Goal: Transaction & Acquisition: Purchase product/service

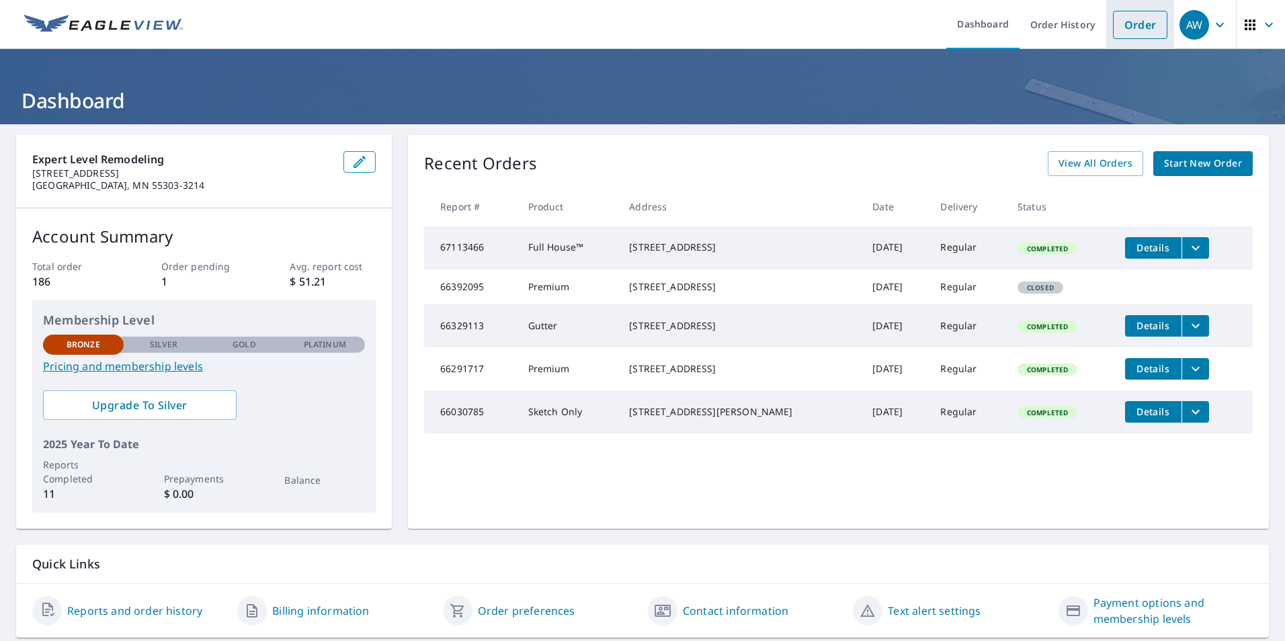
click at [1143, 28] on link "Order" at bounding box center [1140, 25] width 54 height 28
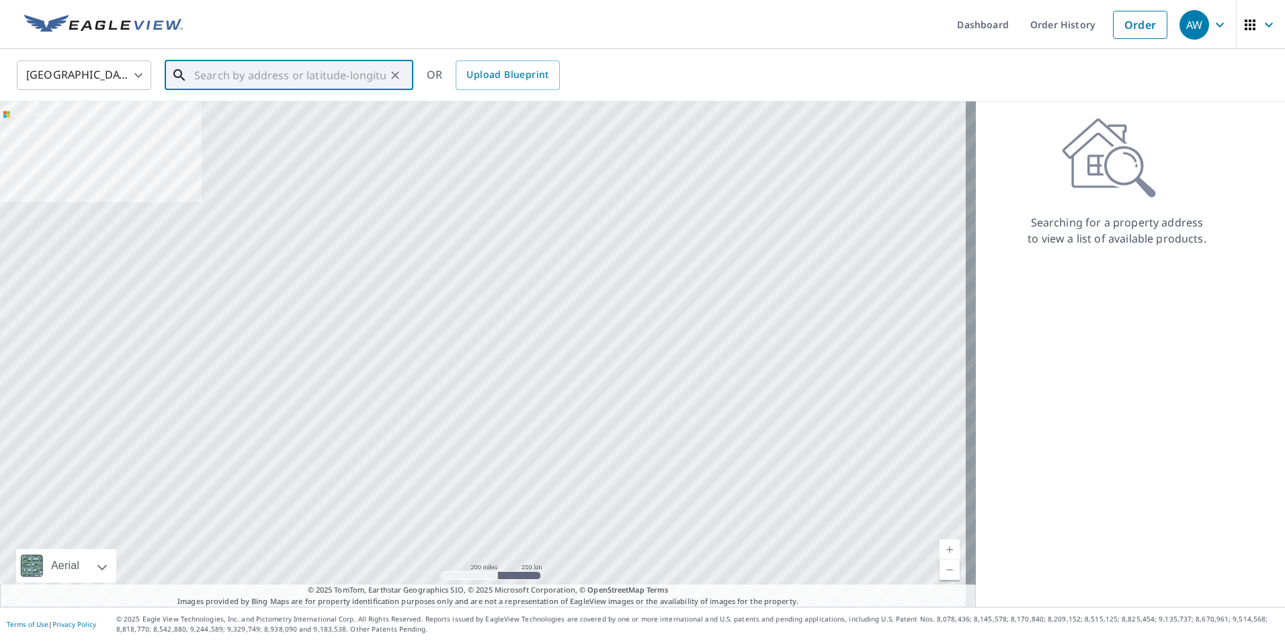
click at [310, 79] on input "text" at bounding box center [290, 75] width 192 height 38
click at [294, 87] on input "text" at bounding box center [290, 75] width 192 height 38
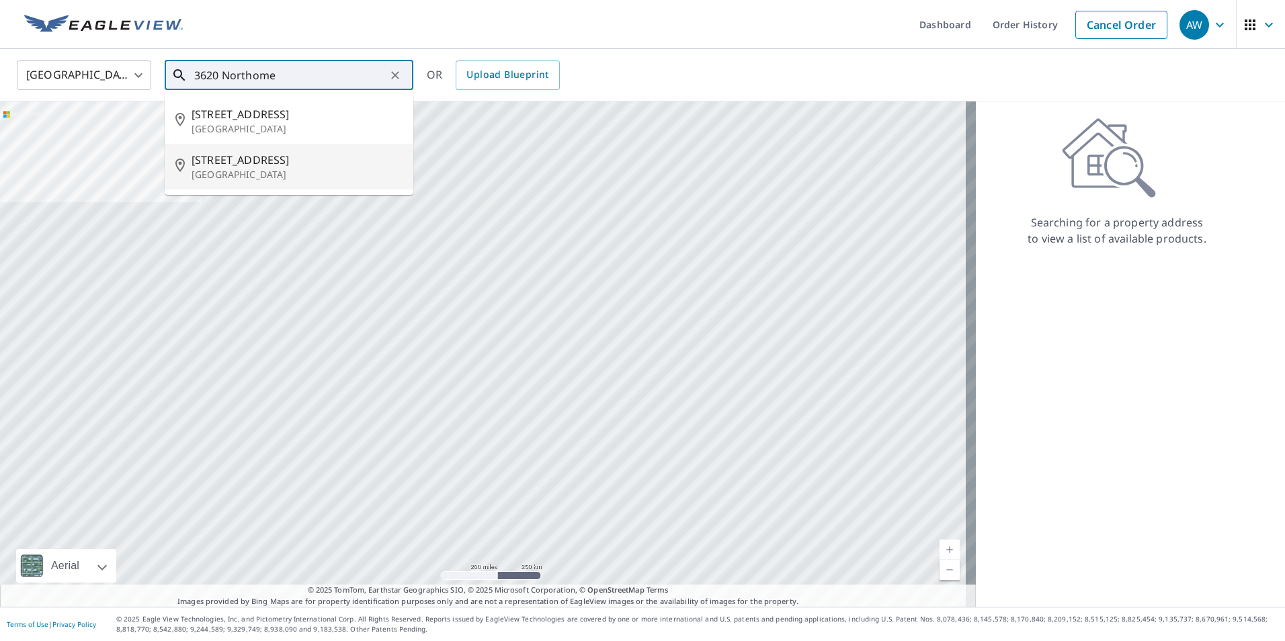
click at [258, 174] on p "[GEOGRAPHIC_DATA]" at bounding box center [297, 174] width 211 height 13
type input "[STREET_ADDRESS]"
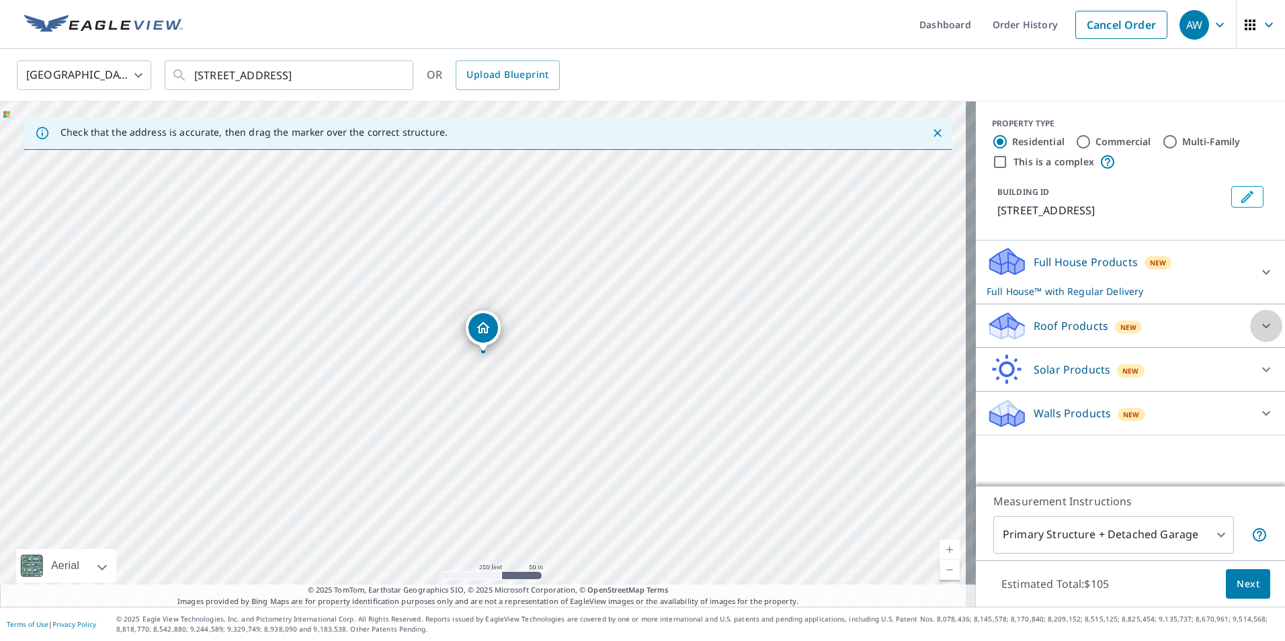
click at [1258, 329] on icon at bounding box center [1266, 326] width 16 height 16
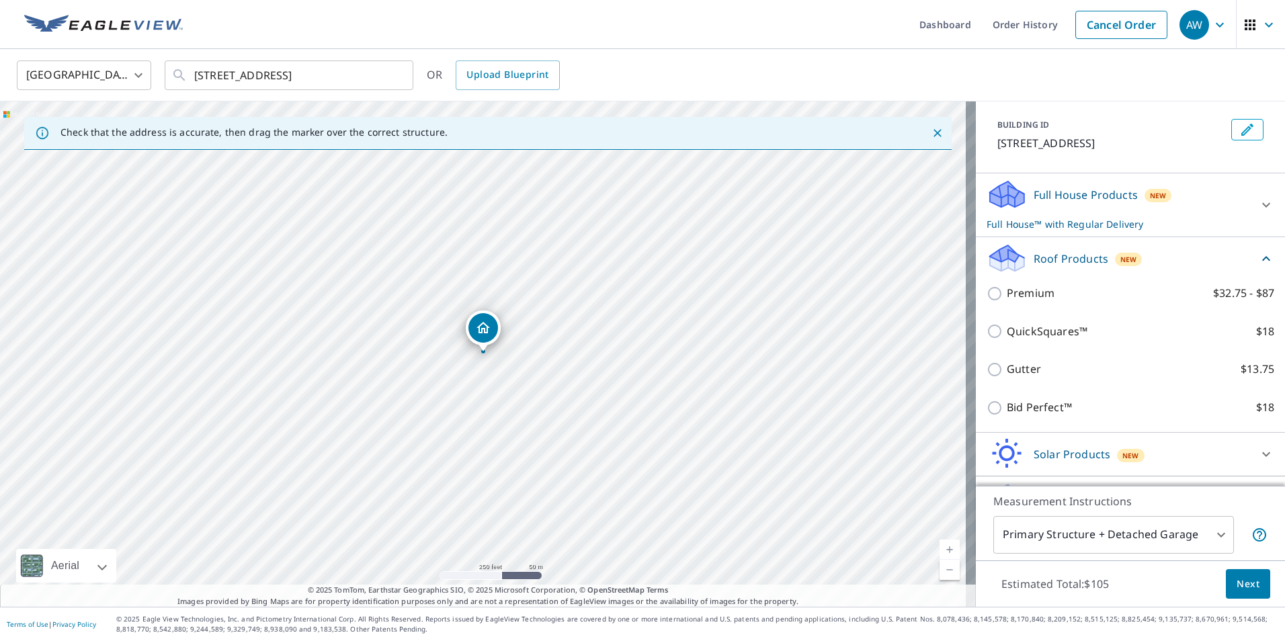
scroll to position [101, 0]
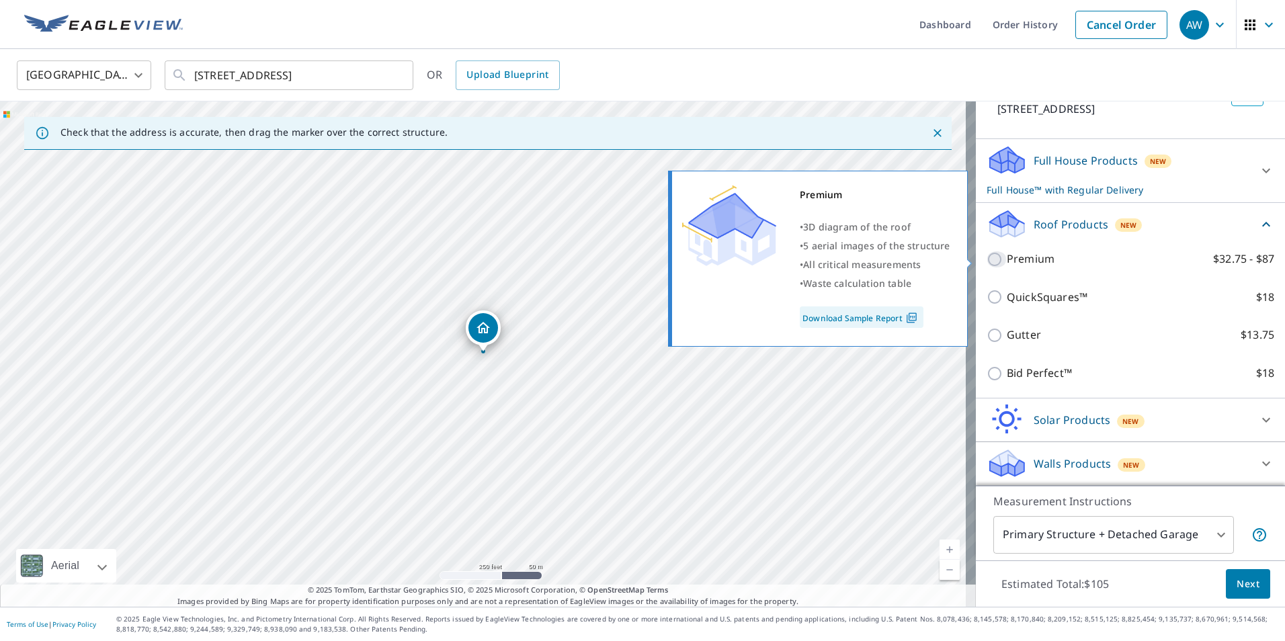
click at [986, 257] on input "Premium $32.75 - $87" at bounding box center [996, 259] width 20 height 16
checkbox input "true"
checkbox input "false"
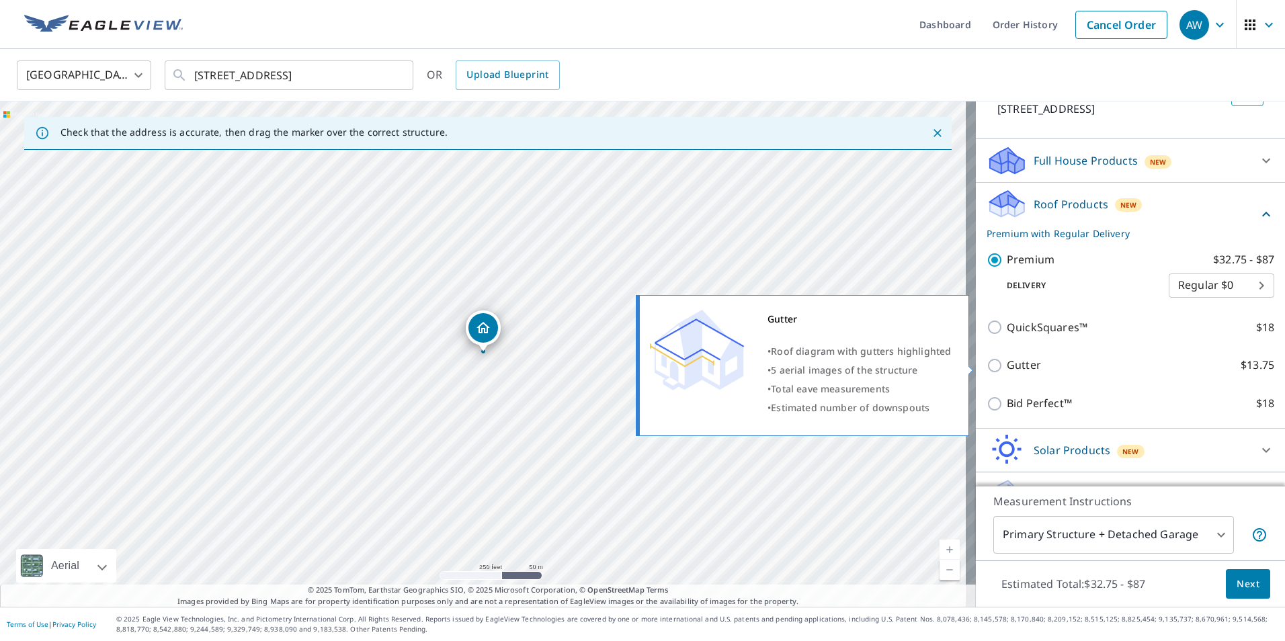
click at [986, 360] on input "Gutter $13.75" at bounding box center [996, 365] width 20 height 16
checkbox input "true"
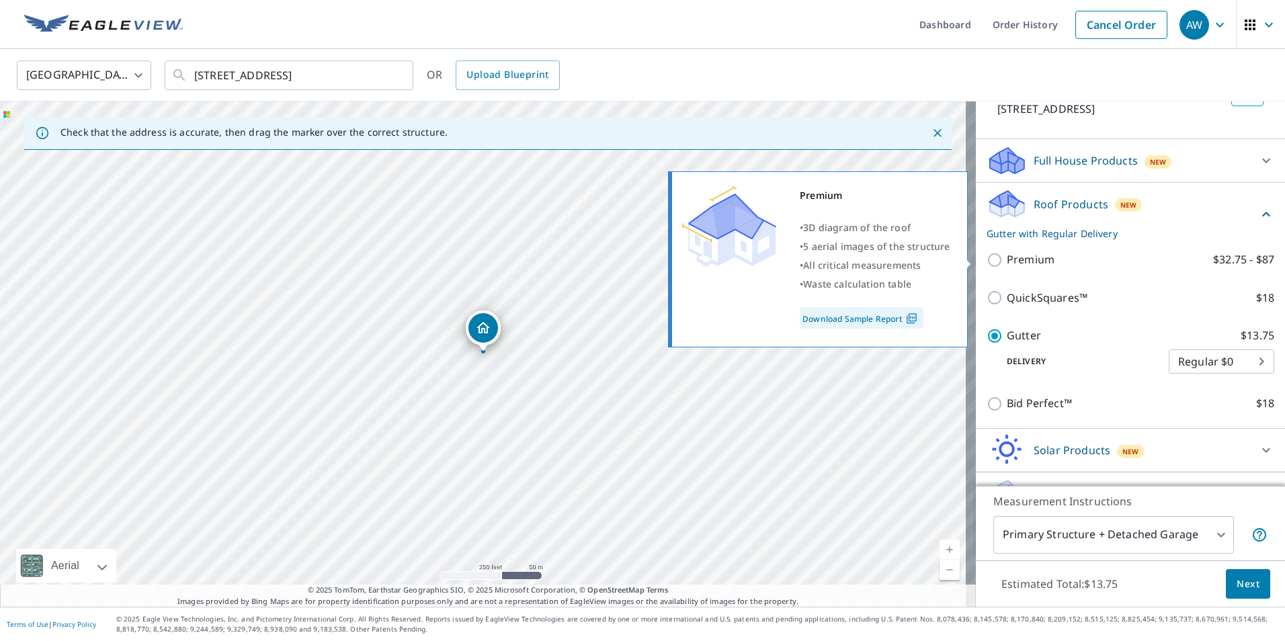
click at [990, 257] on input "Premium $32.75 - $87" at bounding box center [996, 260] width 20 height 16
checkbox input "true"
checkbox input "false"
click at [869, 319] on link "Download Sample Report" at bounding box center [862, 318] width 124 height 22
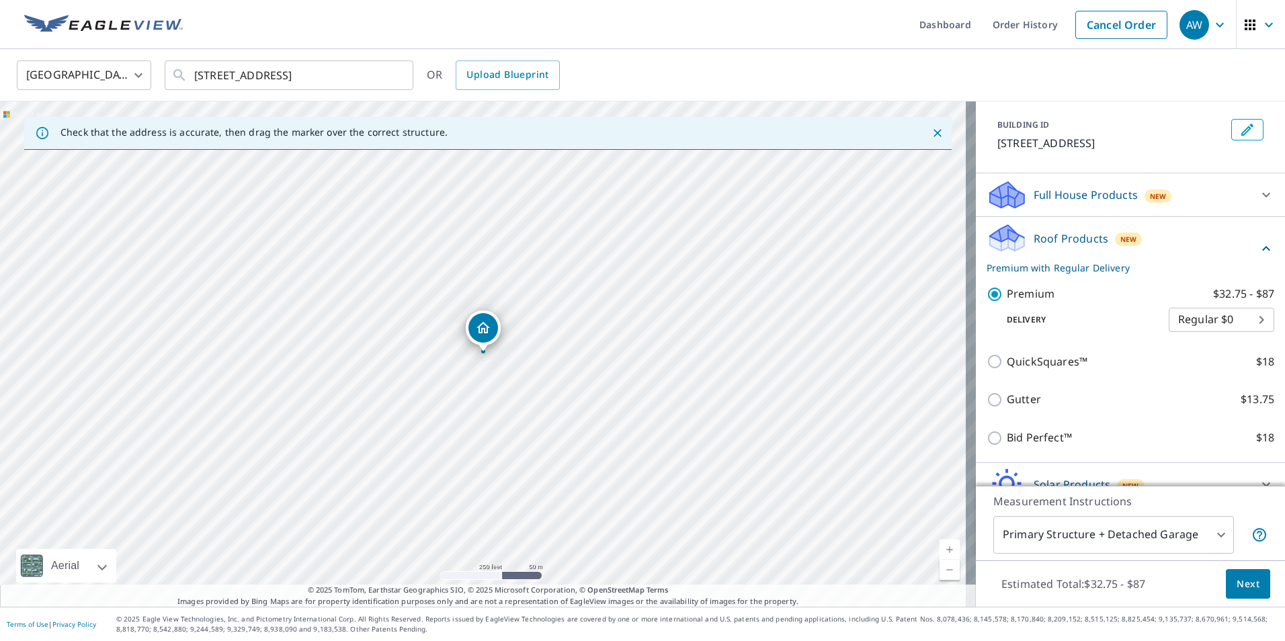
scroll to position [132, 0]
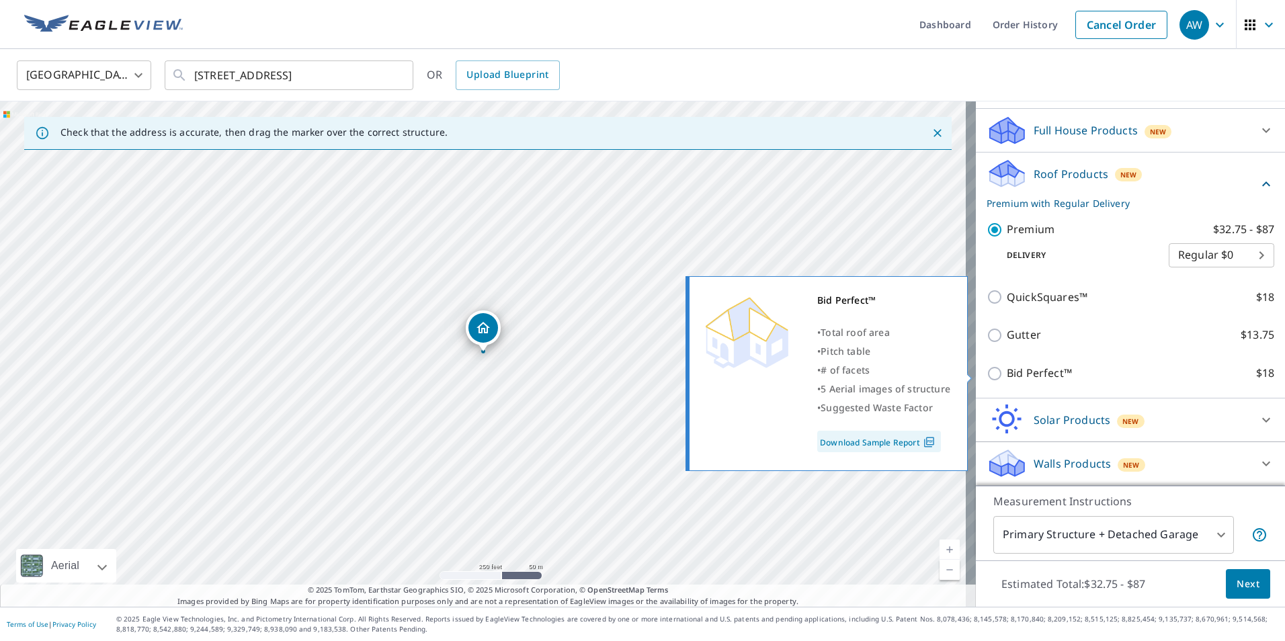
click at [1007, 376] on p "Bid Perfect™" at bounding box center [1039, 373] width 65 height 17
click at [1002, 376] on input "Bid Perfect™ $18" at bounding box center [996, 374] width 20 height 16
checkbox input "true"
checkbox input "false"
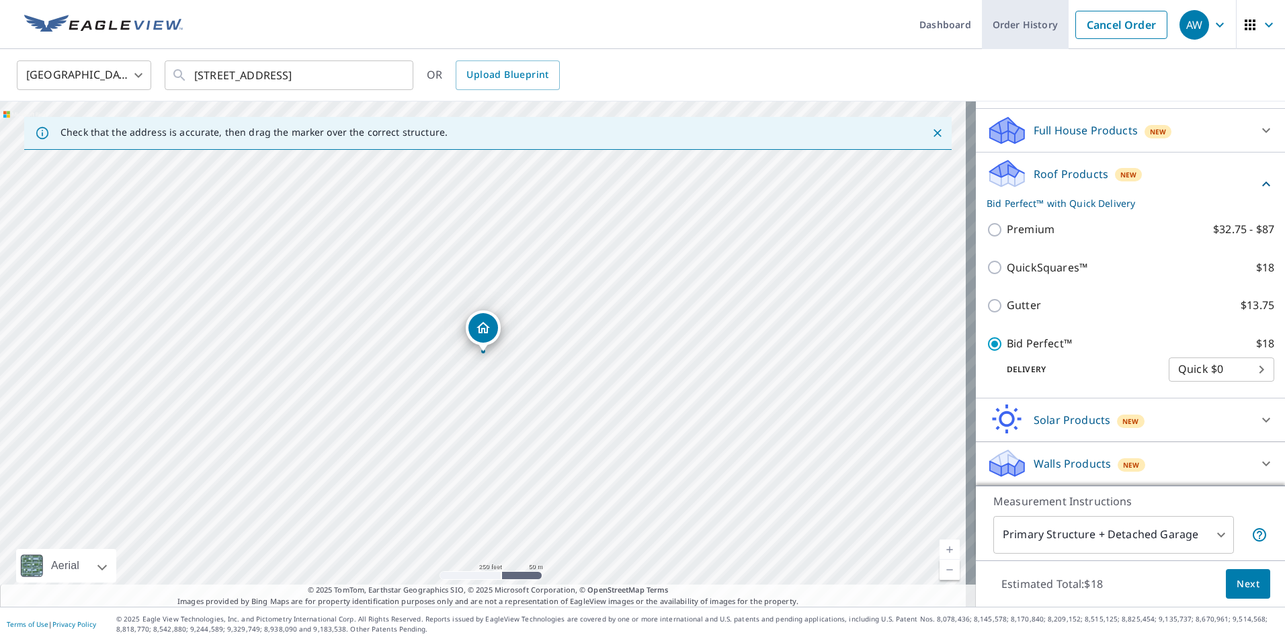
click at [1009, 26] on link "Order History" at bounding box center [1025, 24] width 87 height 49
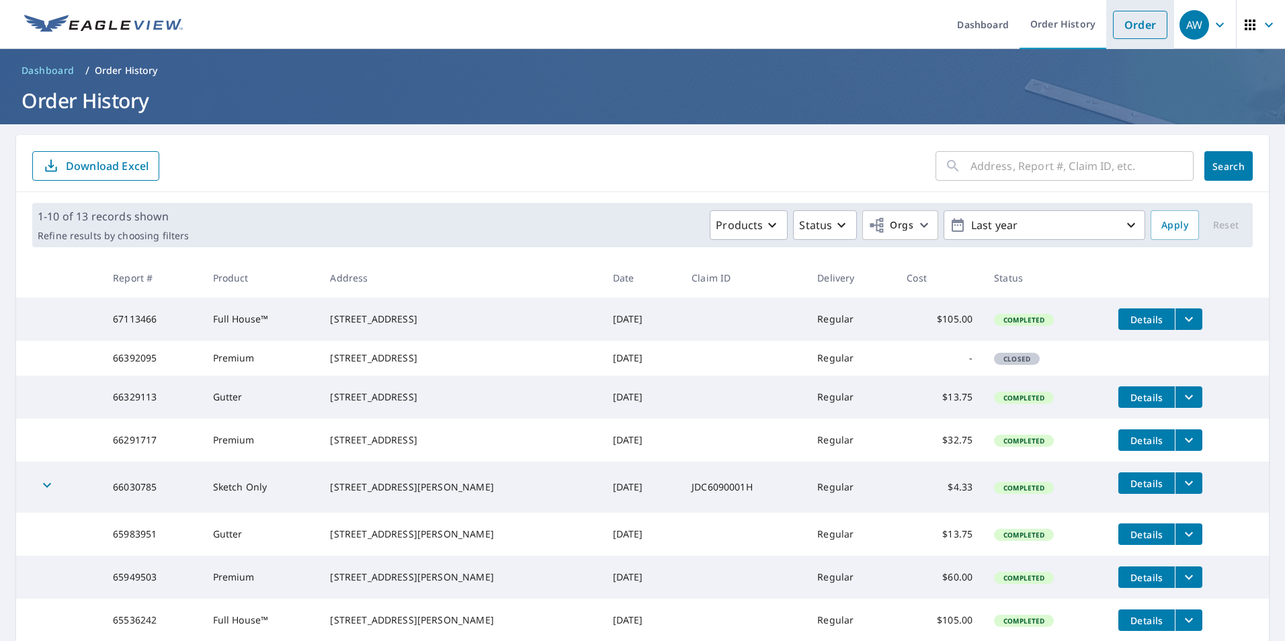
click at [1120, 23] on link "Order" at bounding box center [1140, 25] width 54 height 28
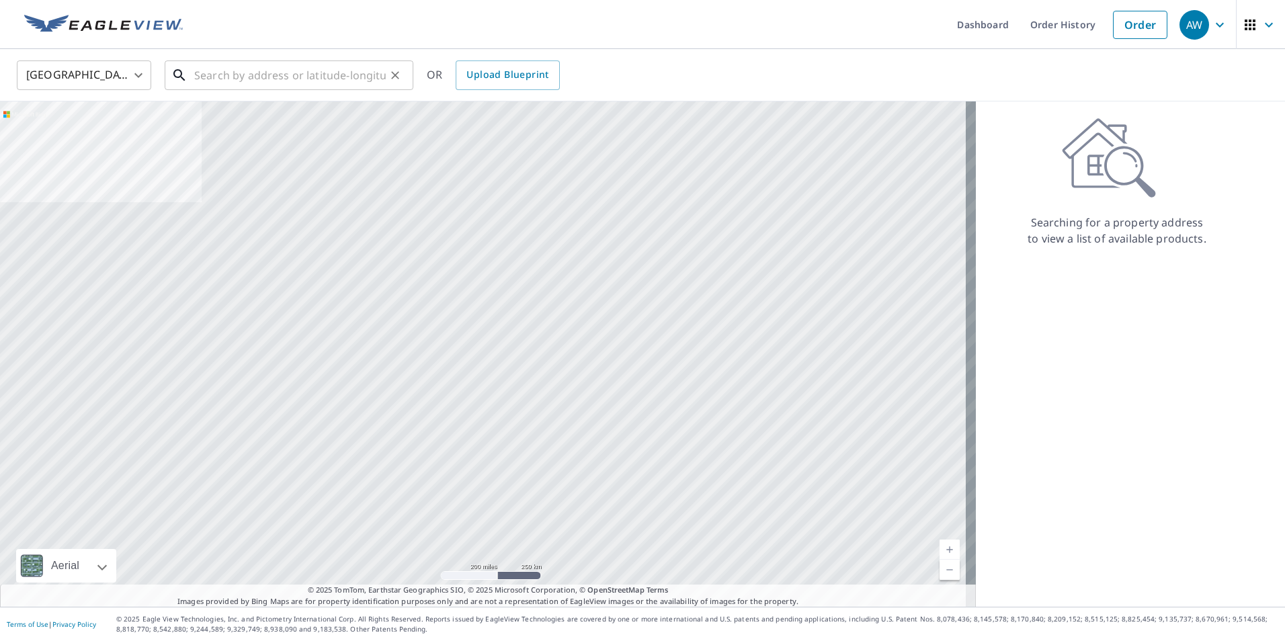
click at [271, 75] on input "text" at bounding box center [290, 75] width 192 height 38
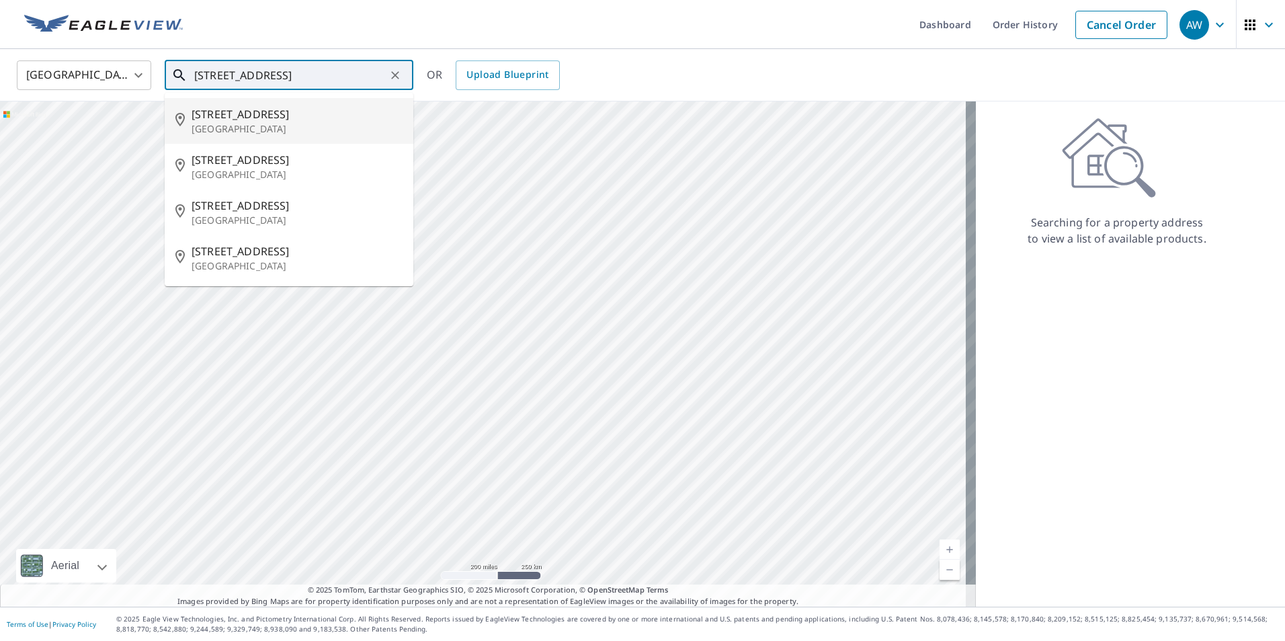
click at [278, 126] on p "[GEOGRAPHIC_DATA]" at bounding box center [297, 128] width 211 height 13
type input "[STREET_ADDRESS]"
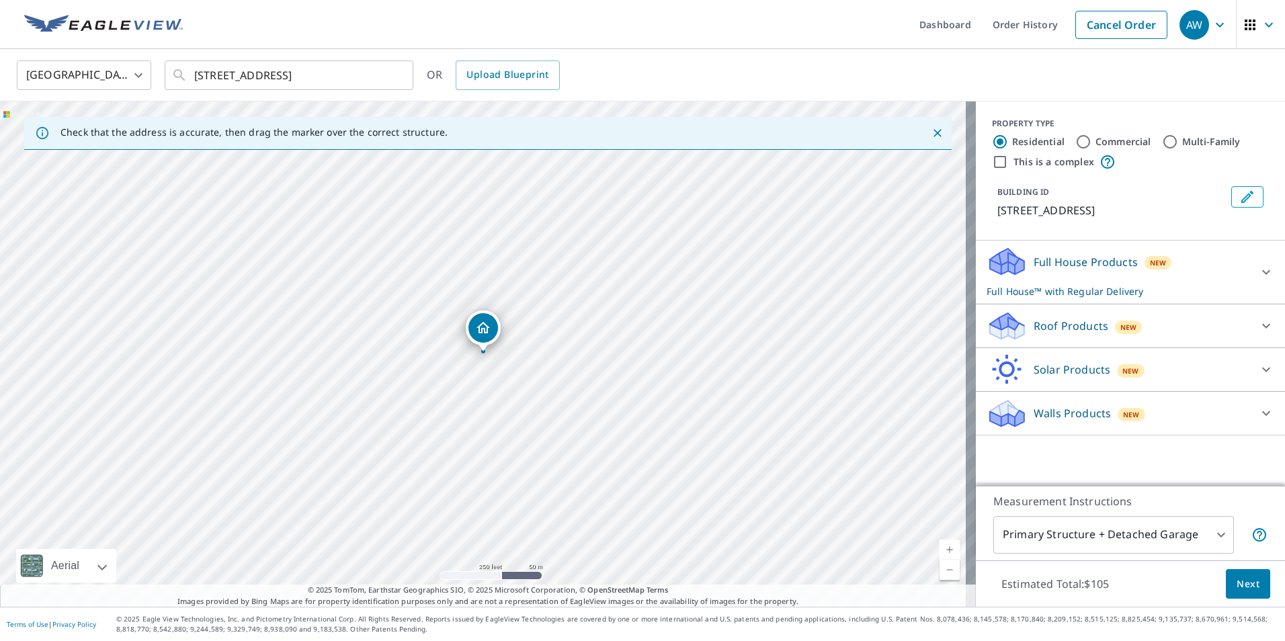
click at [1078, 331] on p "Roof Products" at bounding box center [1070, 326] width 75 height 16
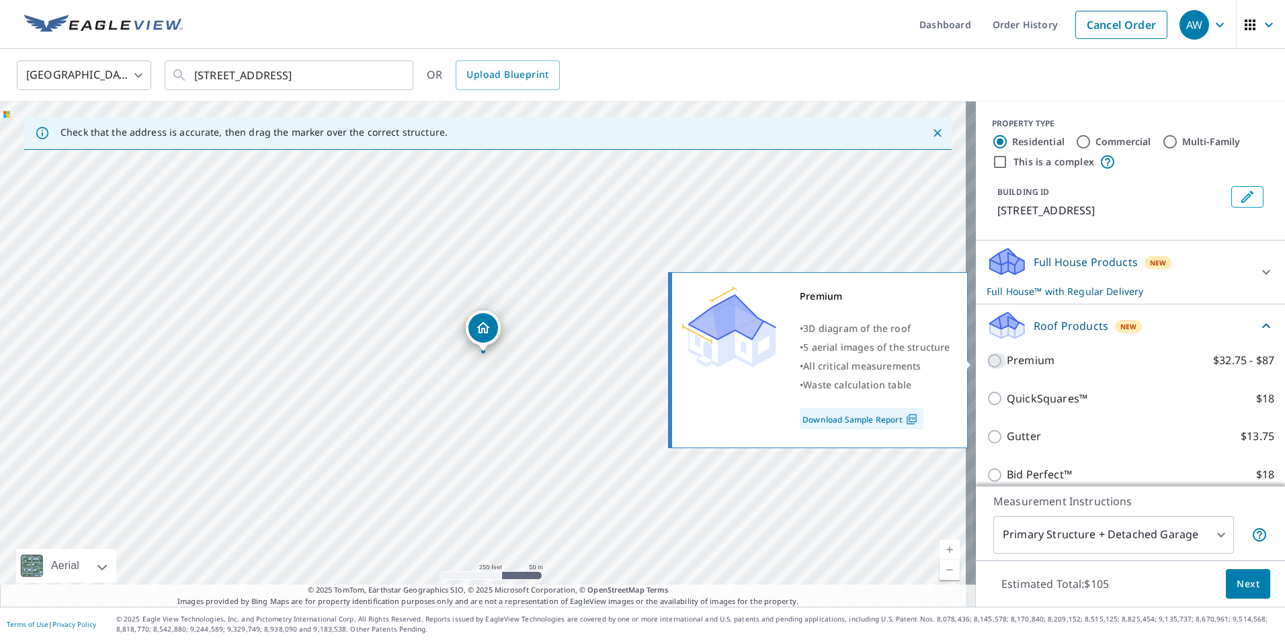
click at [990, 365] on input "Premium $32.75 - $87" at bounding box center [996, 361] width 20 height 16
checkbox input "true"
checkbox input "false"
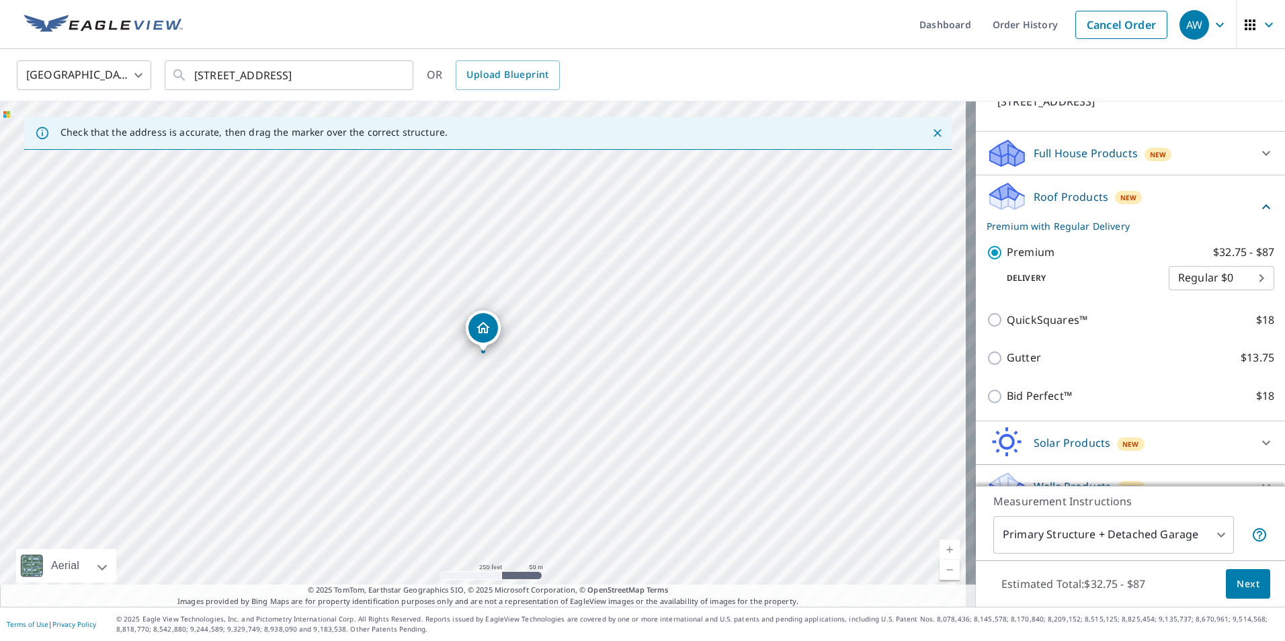
scroll to position [132, 0]
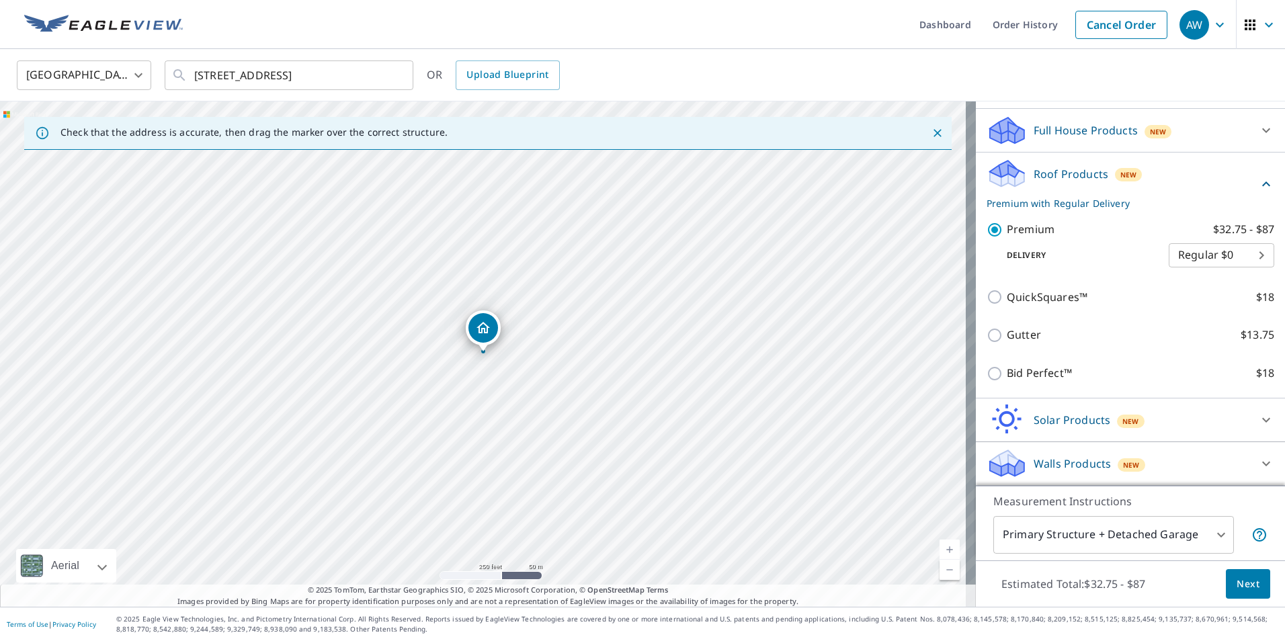
click at [1206, 540] on body "AW AW Dashboard Order History Cancel Order AW [GEOGRAPHIC_DATA] US ​ [STREET_AD…" at bounding box center [642, 320] width 1285 height 641
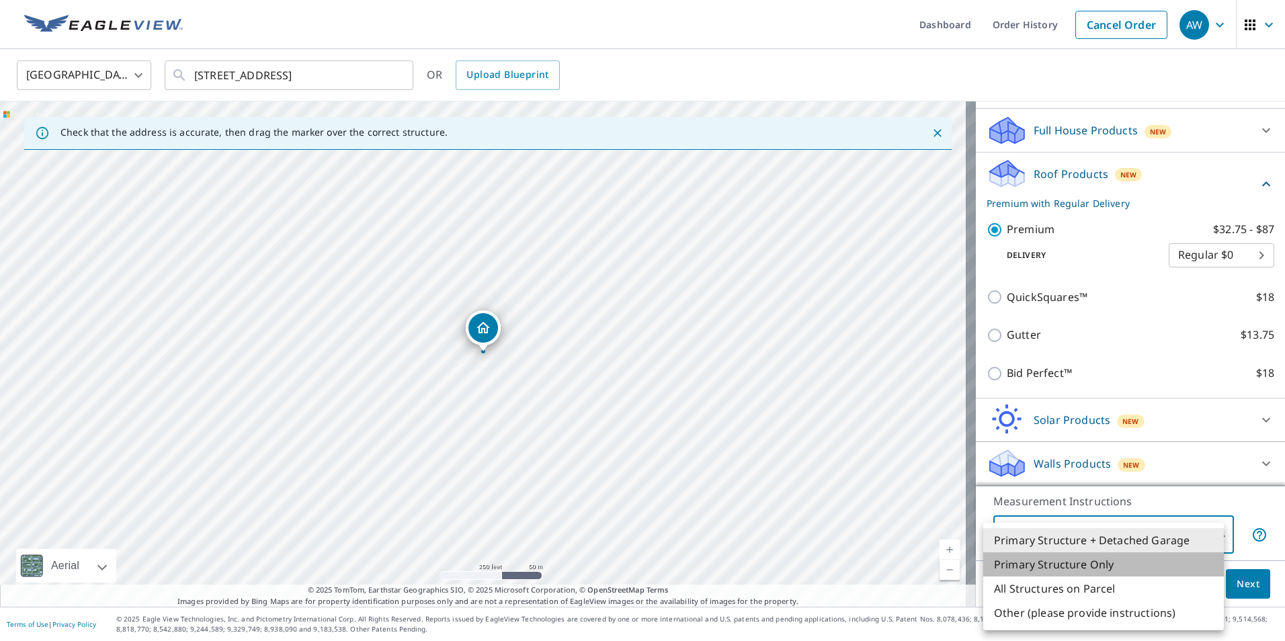
click at [1147, 573] on li "Primary Structure Only" at bounding box center [1103, 564] width 241 height 24
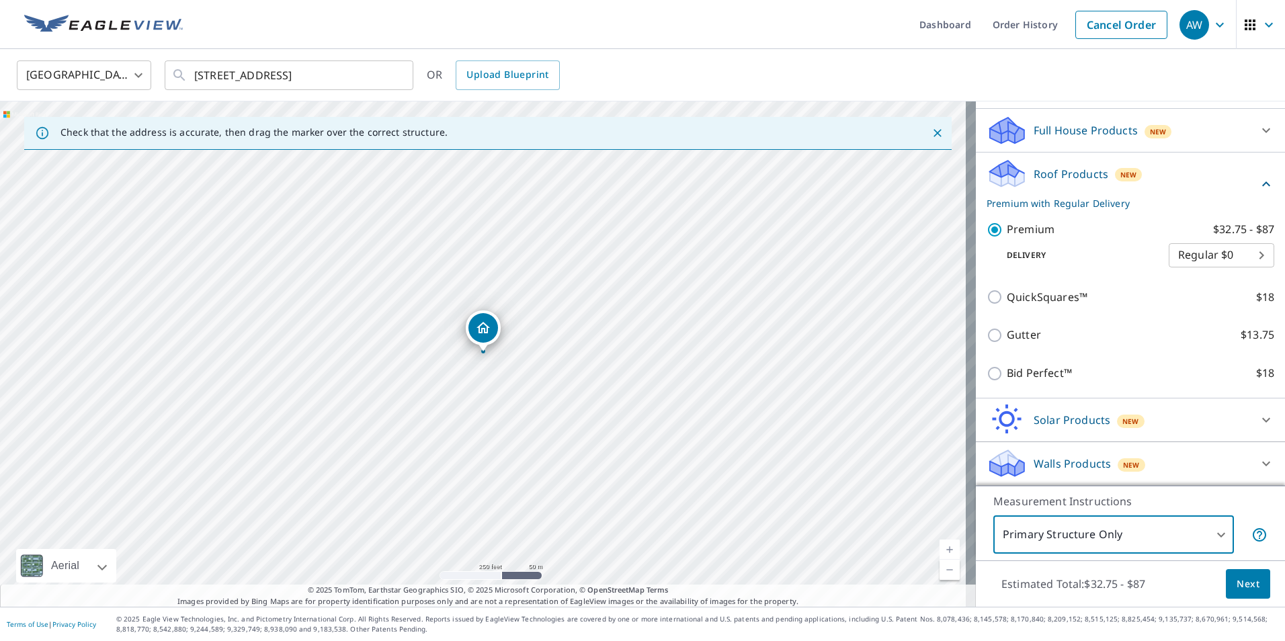
click at [1210, 532] on body "AW AW Dashboard Order History Cancel Order AW [GEOGRAPHIC_DATA] US ​ [STREET_AD…" at bounding box center [642, 320] width 1285 height 641
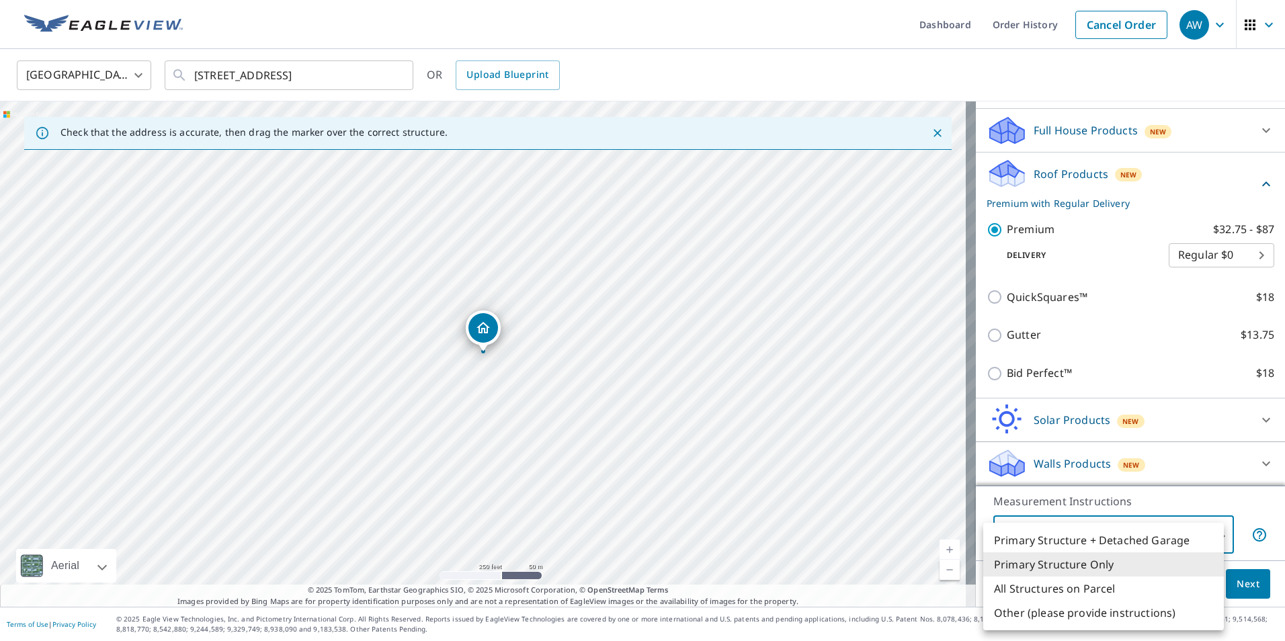
click at [1070, 564] on li "Primary Structure Only" at bounding box center [1103, 564] width 241 height 24
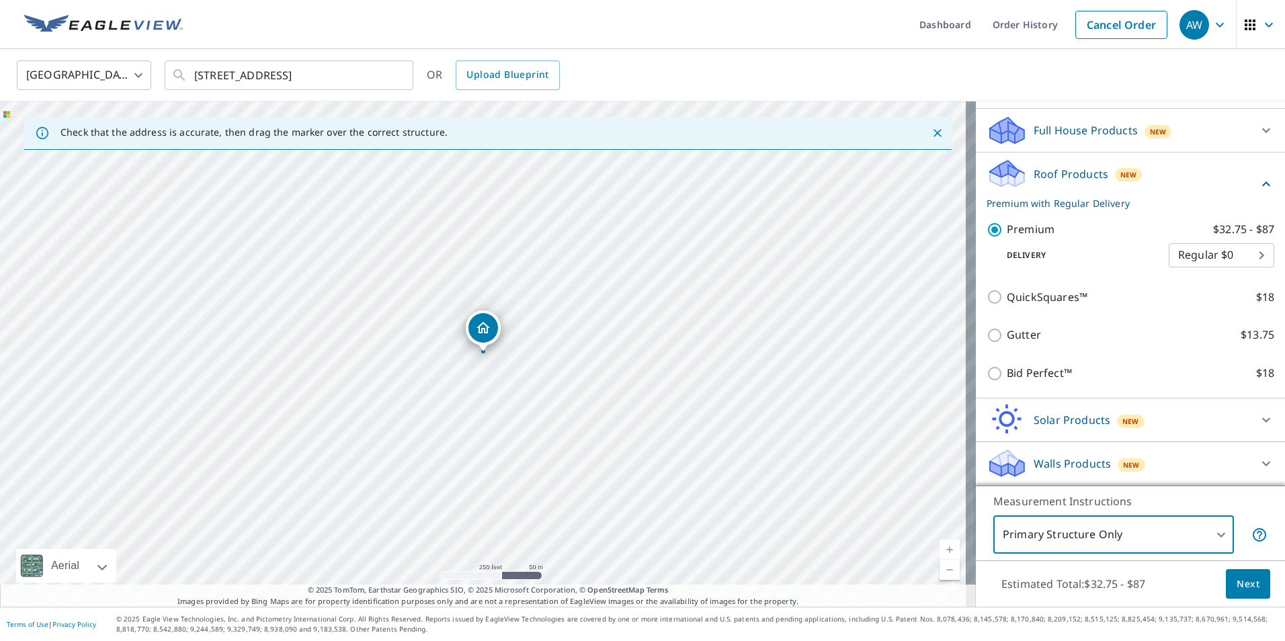
click at [1212, 535] on body "AW AW Dashboard Order History Cancel Order AW [GEOGRAPHIC_DATA] US ​ [STREET_AD…" at bounding box center [642, 320] width 1285 height 641
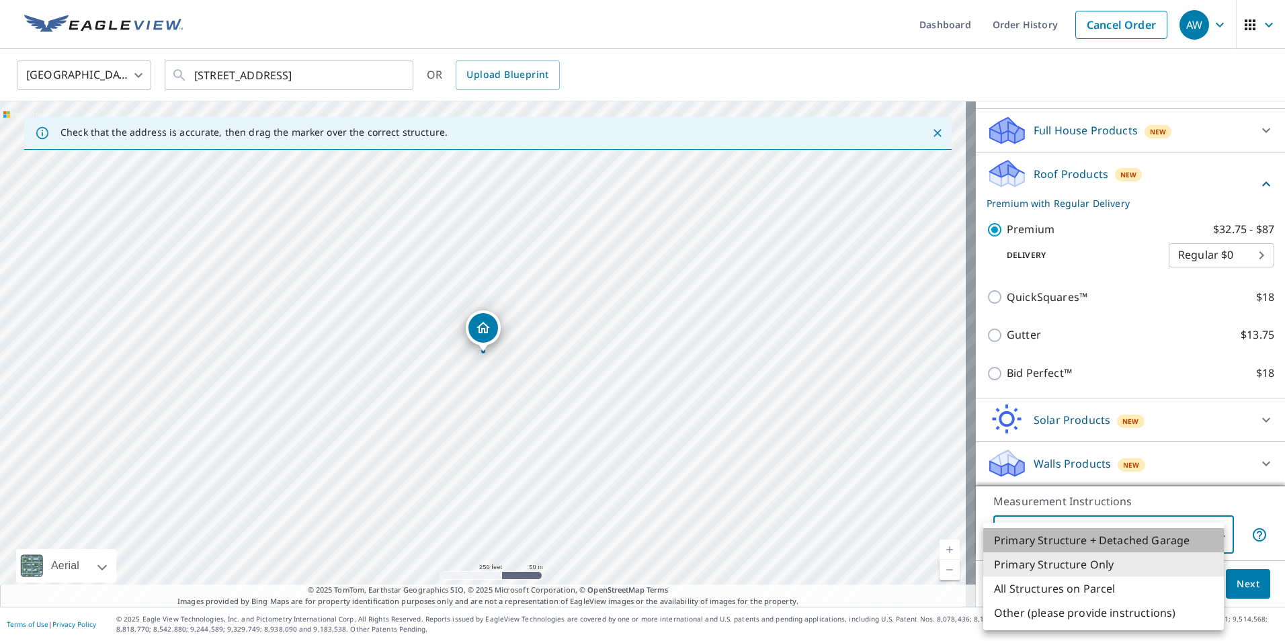
click at [1146, 540] on li "Primary Structure + Detached Garage" at bounding box center [1103, 540] width 241 height 24
type input "1"
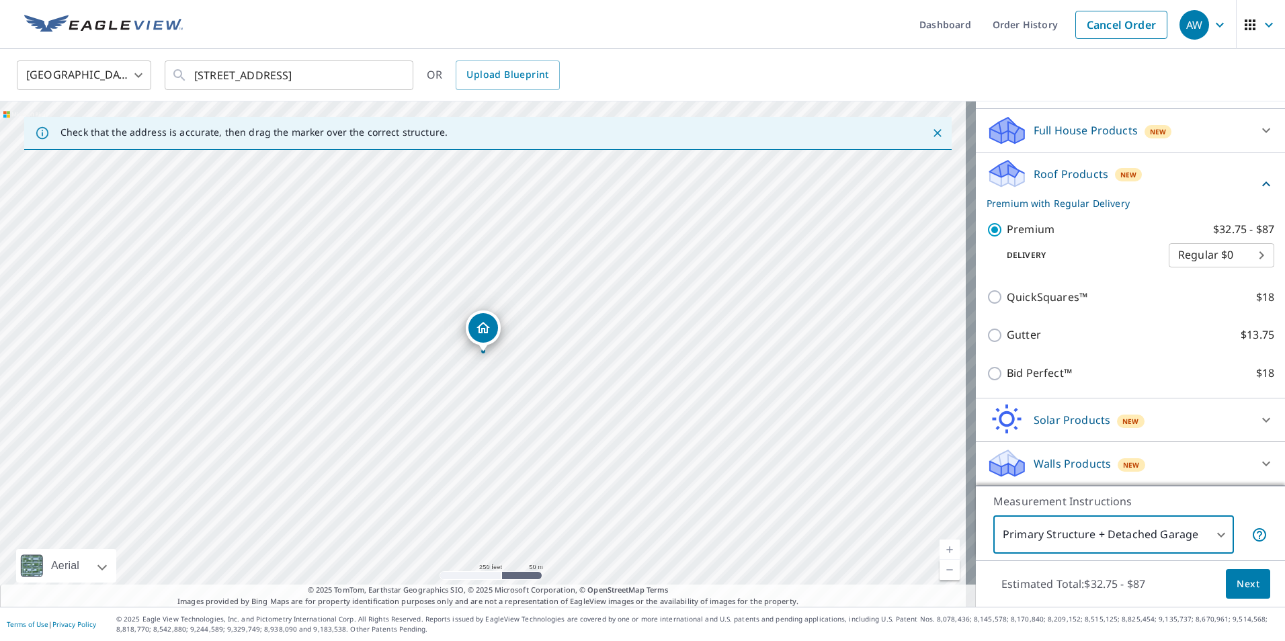
click at [1241, 589] on span "Next" at bounding box center [1247, 584] width 23 height 17
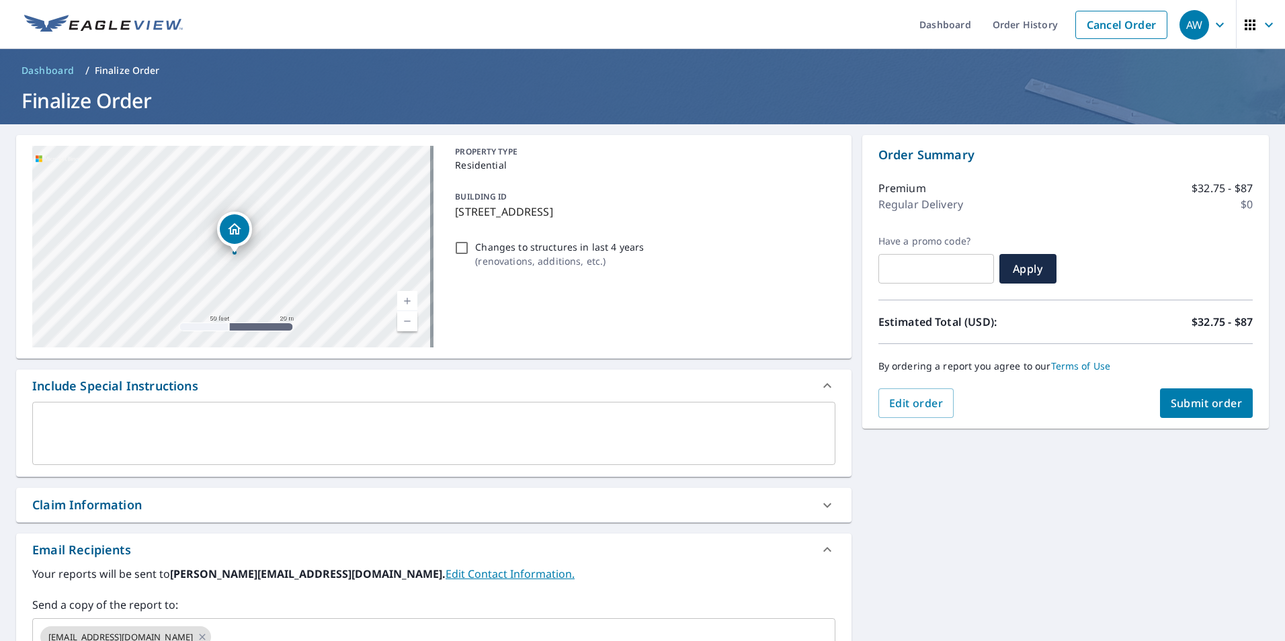
drag, startPoint x: 205, startPoint y: 220, endPoint x: 296, endPoint y: 270, distance: 104.0
click at [296, 270] on div "[STREET_ADDRESS]" at bounding box center [232, 247] width 401 height 202
drag, startPoint x: 205, startPoint y: 255, endPoint x: 245, endPoint y: 290, distance: 53.4
click at [245, 290] on div "[STREET_ADDRESS]" at bounding box center [232, 247] width 401 height 202
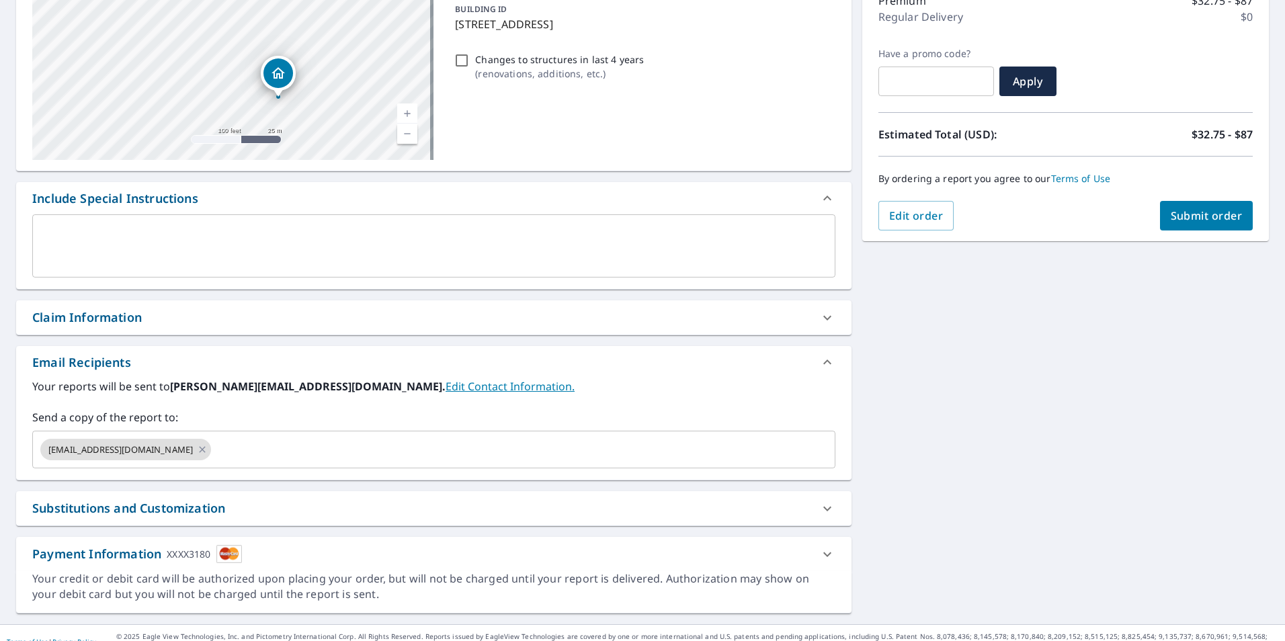
scroll to position [202, 0]
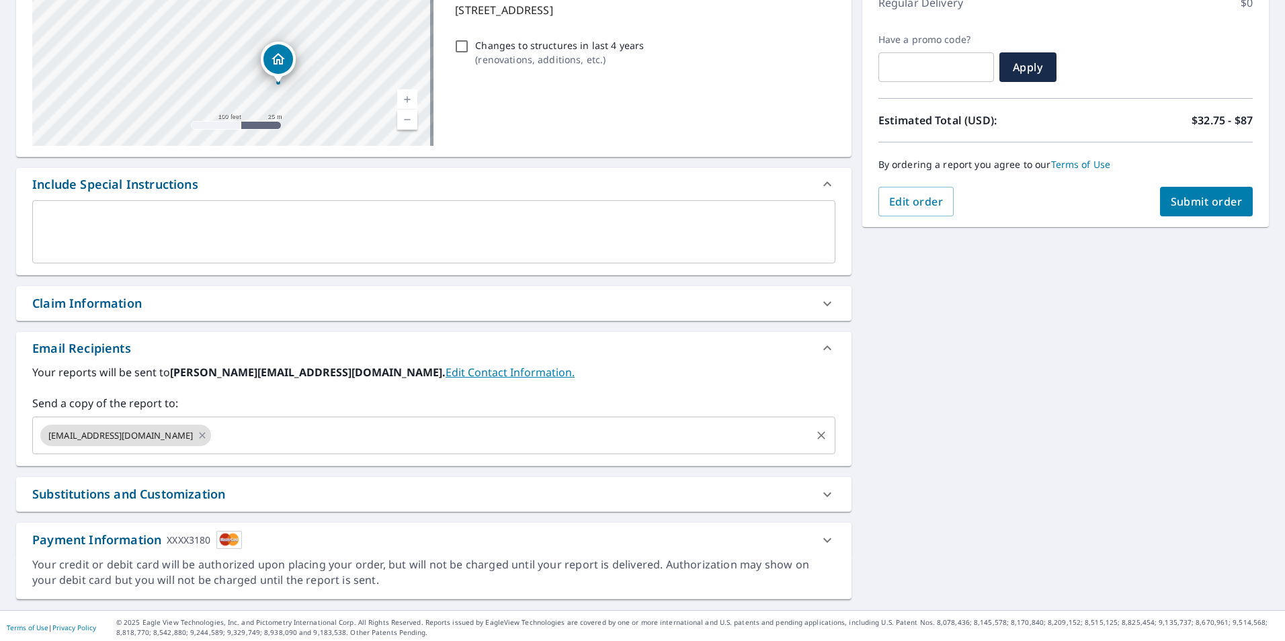
click at [253, 441] on input "text" at bounding box center [510, 436] width 595 height 26
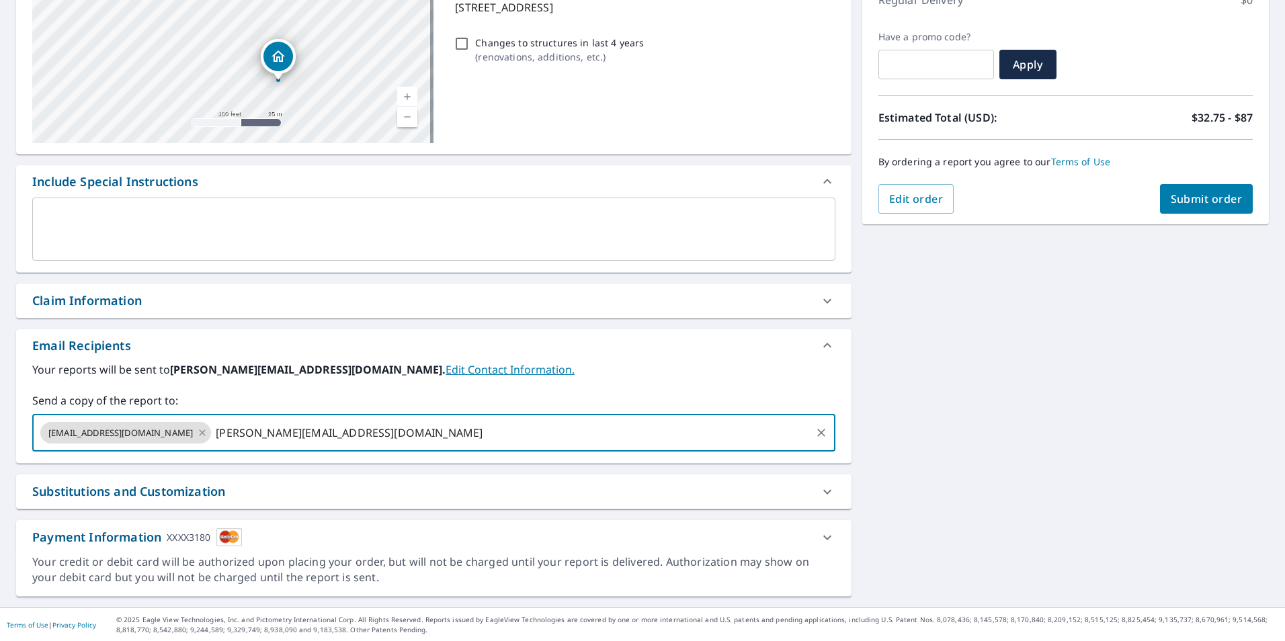
scroll to position [205, 0]
type input "[PERSON_NAME][EMAIL_ADDRESS][DOMAIN_NAME]"
click at [941, 499] on div "[STREET_ADDRESS] Aerial Road A standard road map Aerial A detailed look from ab…" at bounding box center [642, 262] width 1285 height 687
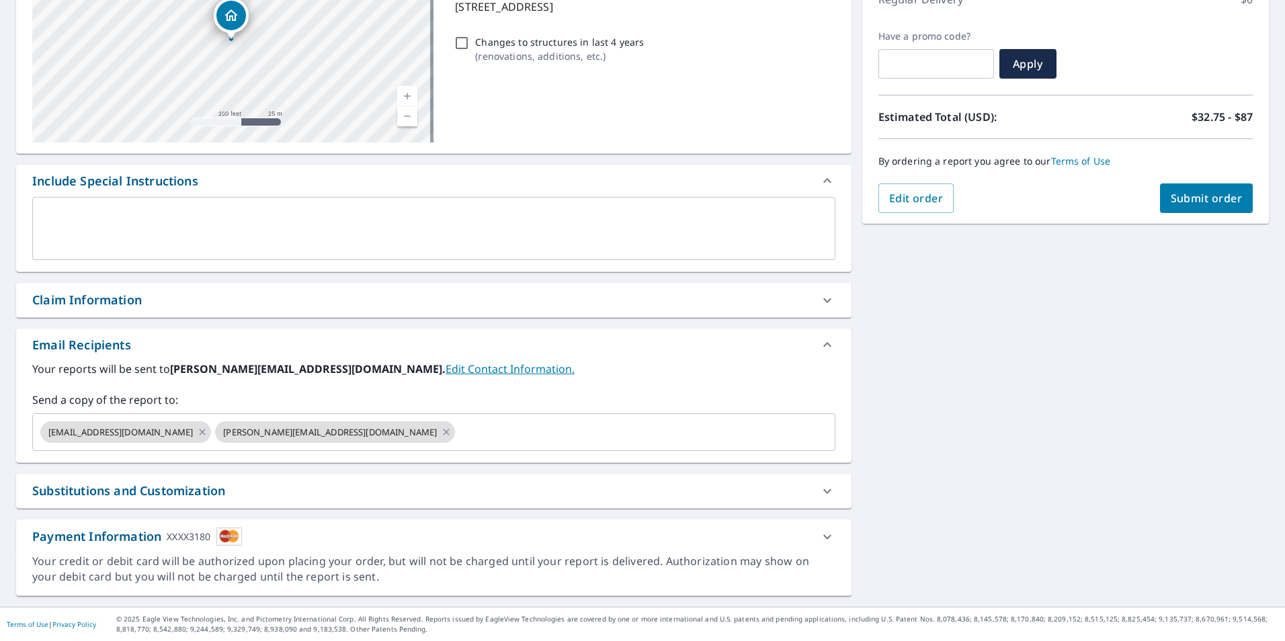
click at [819, 494] on icon at bounding box center [827, 491] width 16 height 16
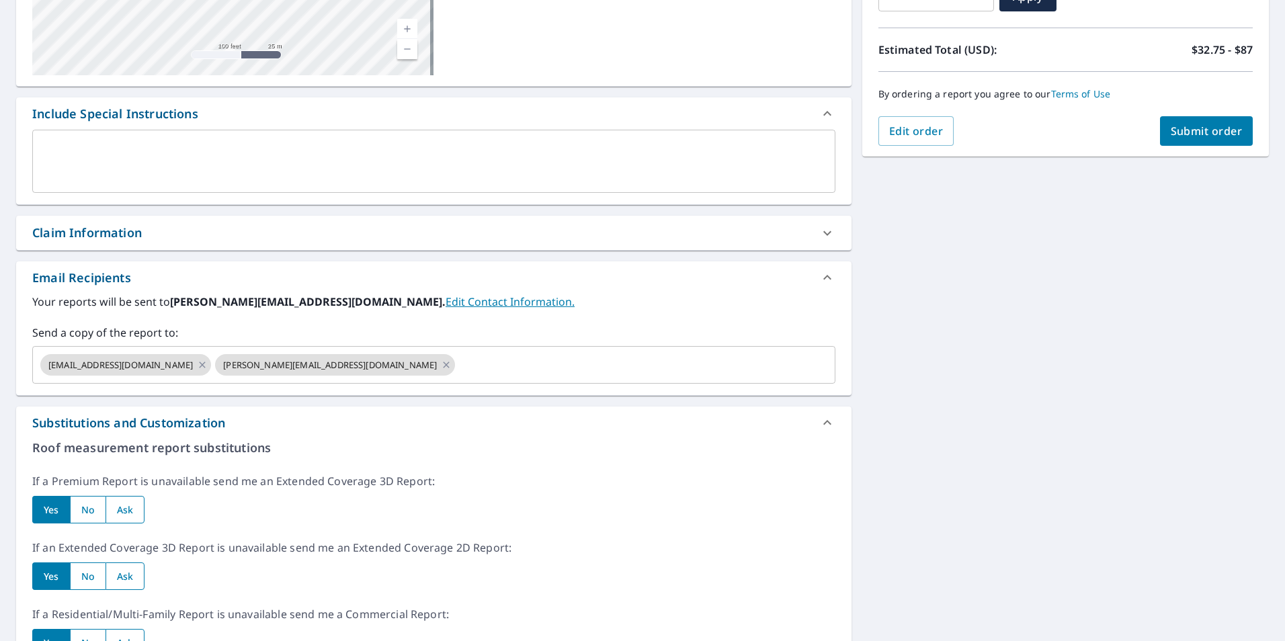
scroll to position [339, 0]
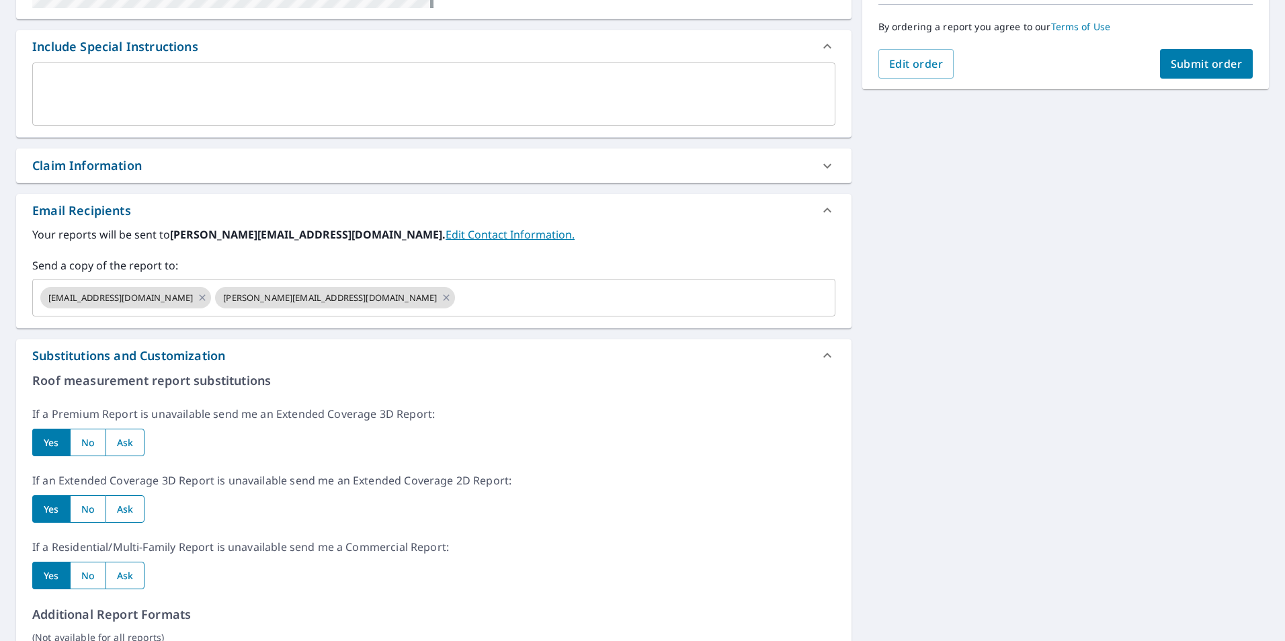
click at [132, 437] on input "radio" at bounding box center [125, 443] width 40 height 28
radio input "true"
click at [132, 507] on input "radio" at bounding box center [125, 509] width 40 height 28
radio input "true"
click at [133, 581] on input "radio" at bounding box center [125, 576] width 40 height 28
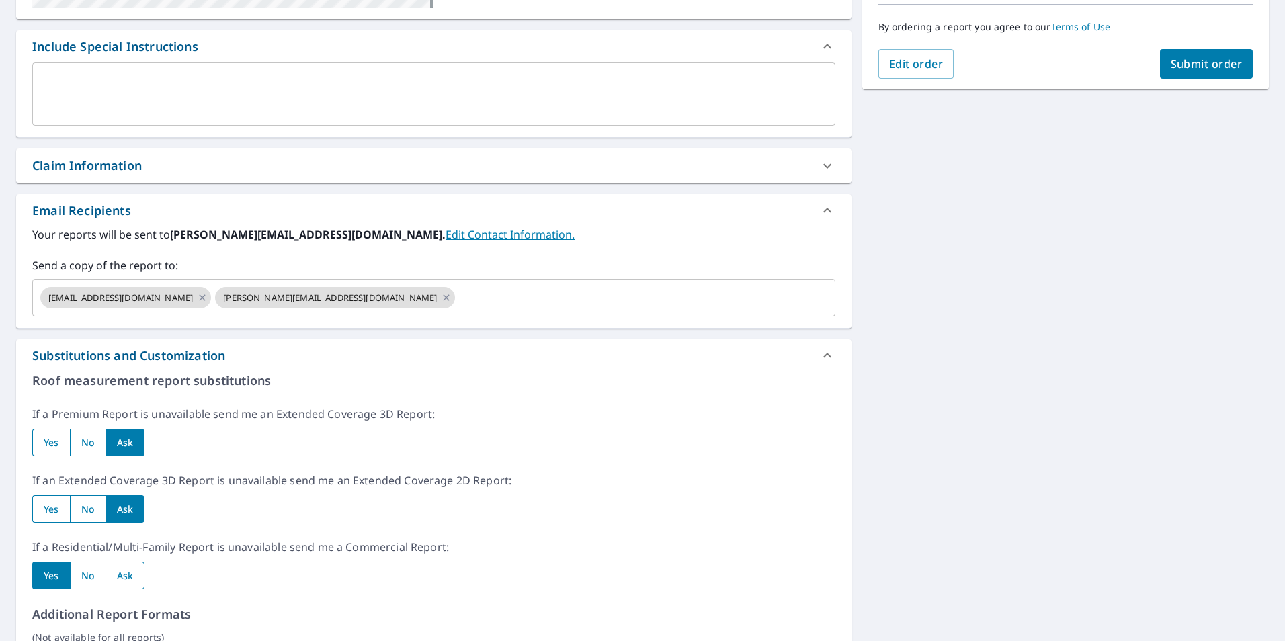
radio input "true"
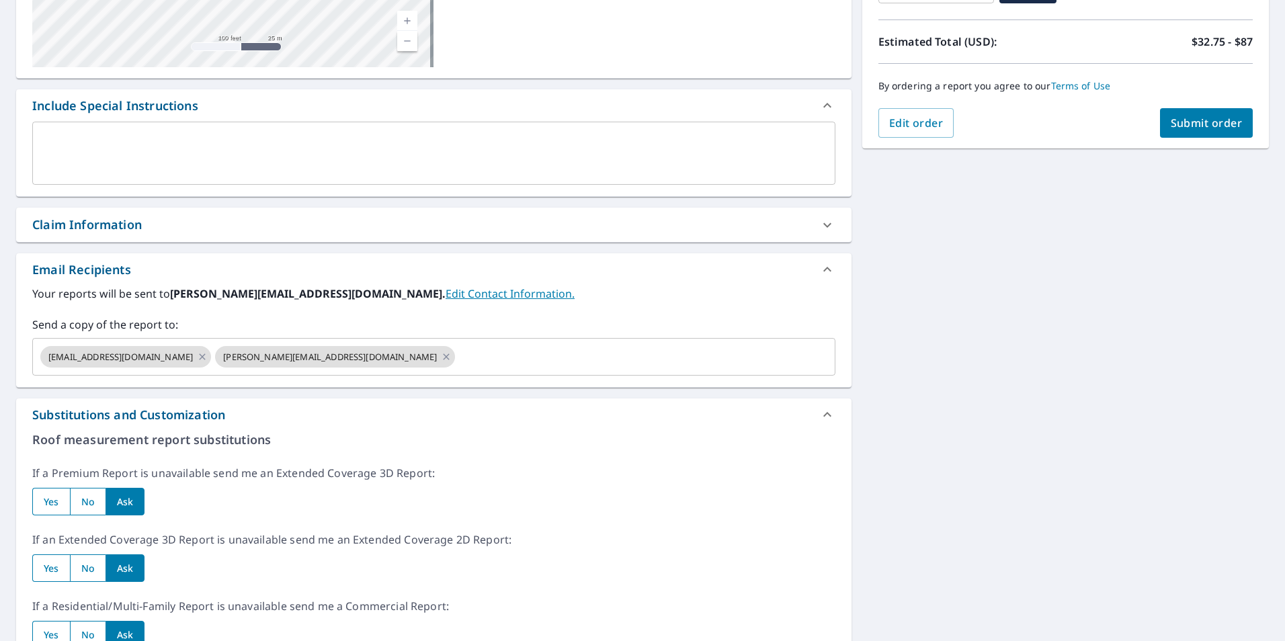
scroll to position [280, 0]
click at [57, 500] on input "radio" at bounding box center [51, 503] width 38 height 28
radio input "true"
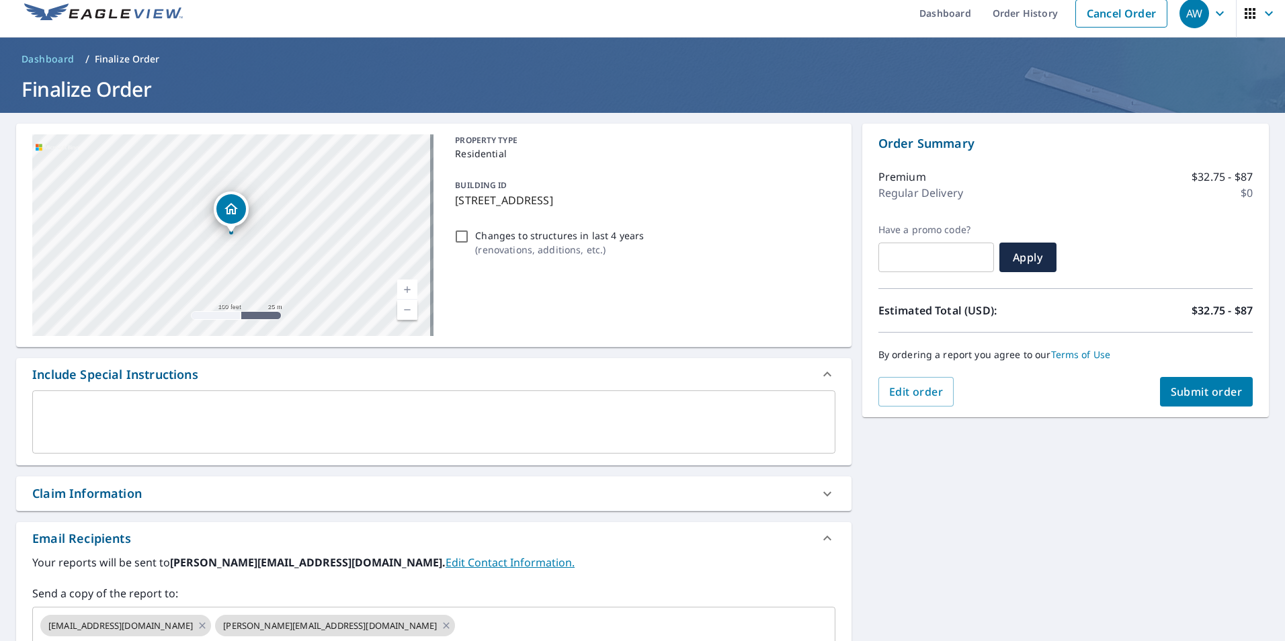
scroll to position [11, 0]
drag, startPoint x: 121, startPoint y: 238, endPoint x: 218, endPoint y: 276, distance: 104.4
click at [218, 276] on div "[STREET_ADDRESS]" at bounding box center [232, 236] width 401 height 202
drag, startPoint x: 137, startPoint y: 223, endPoint x: 189, endPoint y: 267, distance: 68.7
click at [189, 267] on div "[STREET_ADDRESS]" at bounding box center [232, 236] width 401 height 202
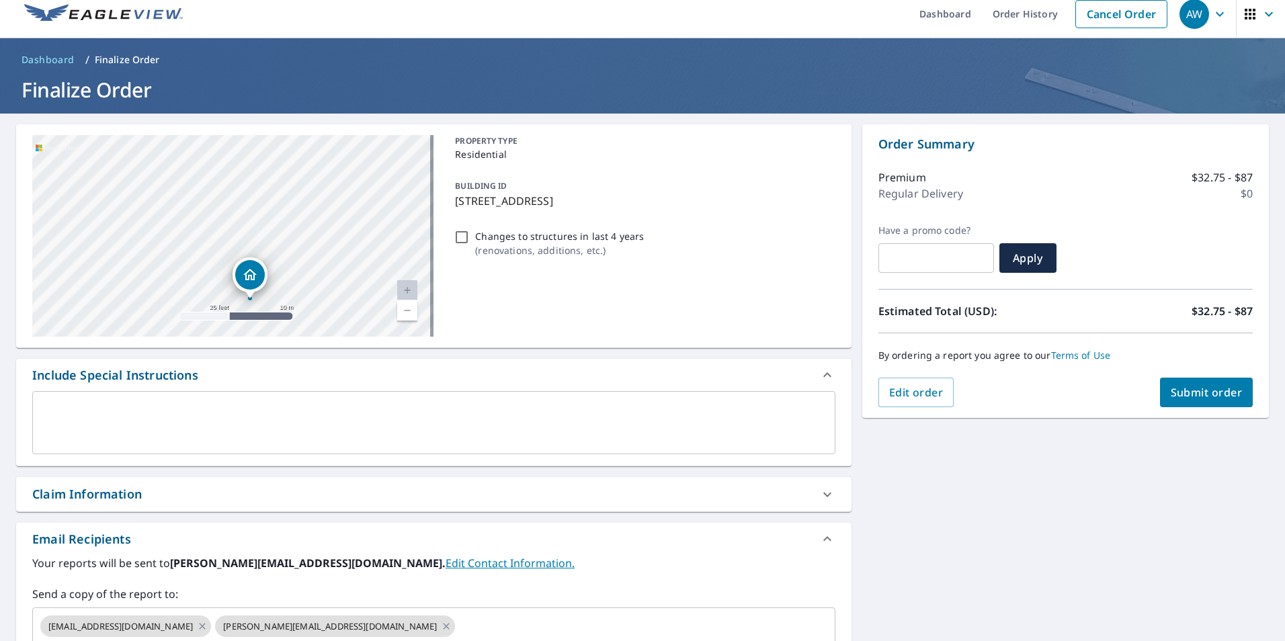
drag, startPoint x: 392, startPoint y: 255, endPoint x: 296, endPoint y: 310, distance: 110.2
click at [296, 310] on div "[STREET_ADDRESS]" at bounding box center [232, 236] width 401 height 202
click at [1197, 396] on span "Submit order" at bounding box center [1207, 392] width 72 height 15
